Goal: Task Accomplishment & Management: Complete application form

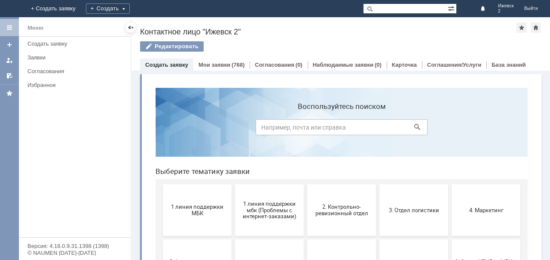
scroll to position [86, 0]
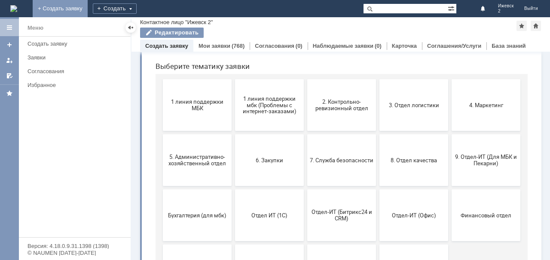
click at [88, 8] on link "+ Создать заявку" at bounding box center [60, 8] width 55 height 17
click at [88, 6] on link "+ Создать заявку" at bounding box center [60, 8] width 55 height 17
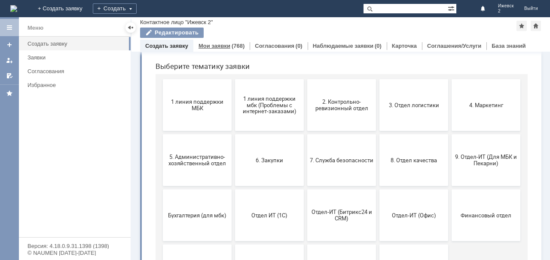
click at [232, 46] on div "(768)" at bounding box center [238, 46] width 13 height 6
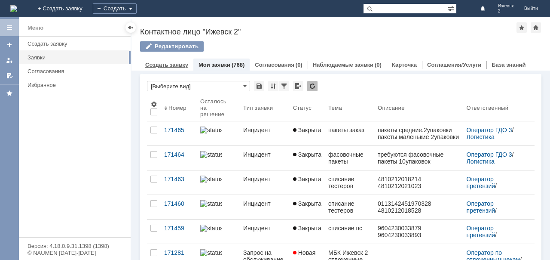
click at [170, 66] on link "Создать заявку" at bounding box center [166, 64] width 43 height 6
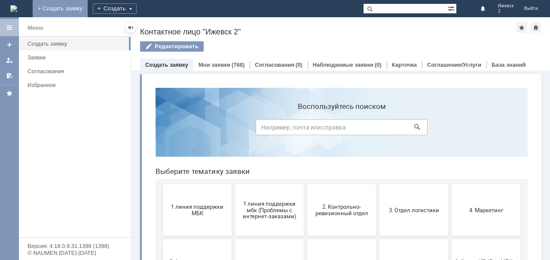
click at [88, 5] on link "+ Создать заявку" at bounding box center [60, 8] width 55 height 17
click at [10, 28] on div at bounding box center [9, 27] width 7 height 7
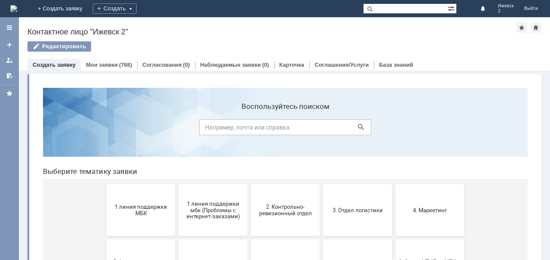
click at [62, 71] on div "Витрина услуг" at bounding box center [285, 245] width 514 height 350
click at [284, 220] on button "2. Контрольно-ревизионный отдел" at bounding box center [285, 210] width 69 height 52
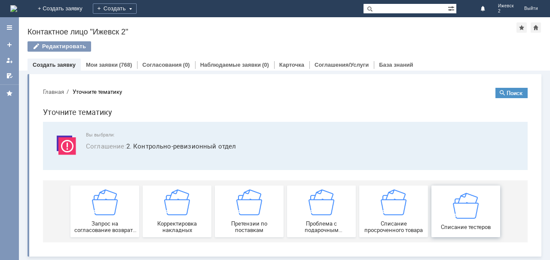
click at [464, 217] on img at bounding box center [466, 205] width 26 height 26
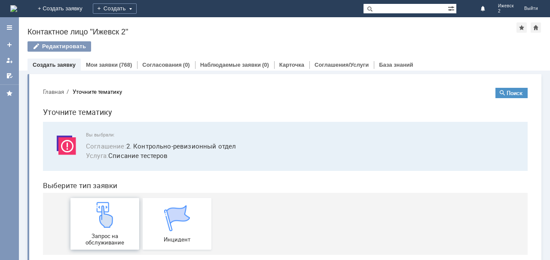
click at [86, 207] on div "Запрос на обслуживание" at bounding box center [105, 224] width 64 height 44
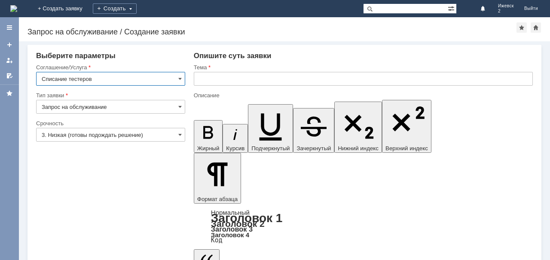
click at [226, 77] on input "text" at bounding box center [363, 79] width 339 height 14
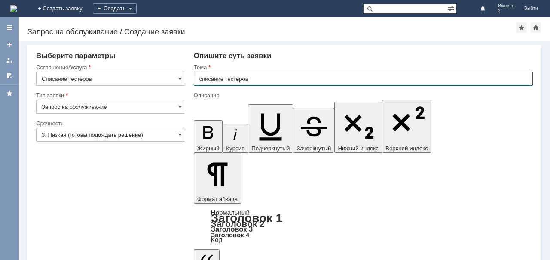
type input "списание тестеров"
drag, startPoint x: 244, startPoint y: 2246, endPoint x: 275, endPoint y: 2244, distance: 31.4
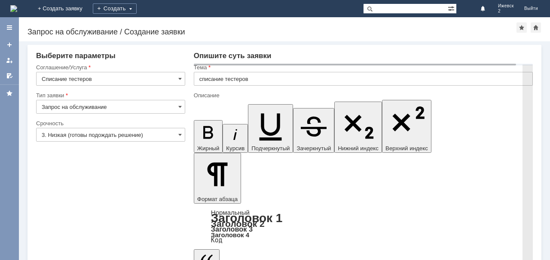
scroll to position [349, 0]
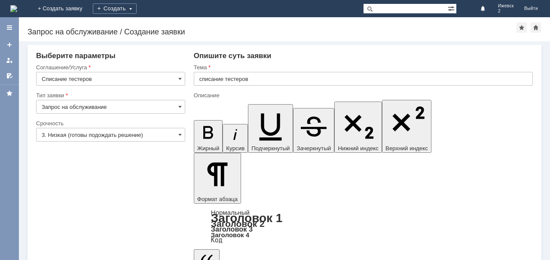
click at [385, 248] on div "Внимание! Выберите параметры Соглашение/Услуга Списание тестеров Тип заявки Зап…" at bounding box center [284, 150] width 531 height 218
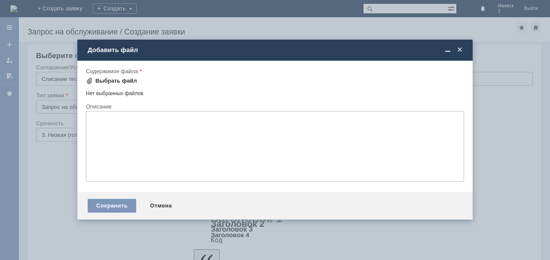
click at [105, 76] on div "Выбрать файл" at bounding box center [111, 81] width 51 height 10
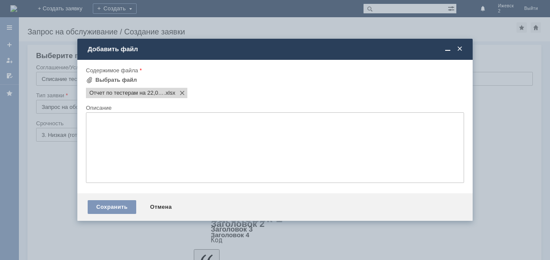
scroll to position [0, 0]
click at [108, 208] on div "Сохранить" at bounding box center [112, 207] width 49 height 14
